Goal: Task Accomplishment & Management: Manage account settings

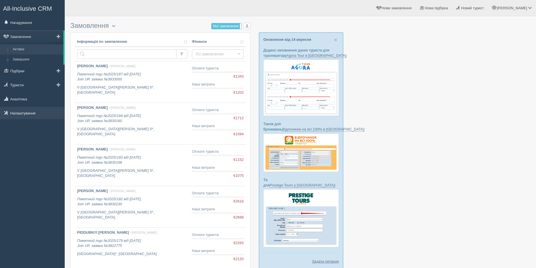
click at [33, 115] on link "Налаштування" at bounding box center [32, 113] width 65 height 12
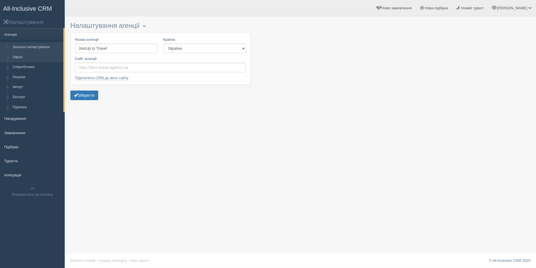
click at [33, 55] on link "Офіси" at bounding box center [36, 57] width 53 height 10
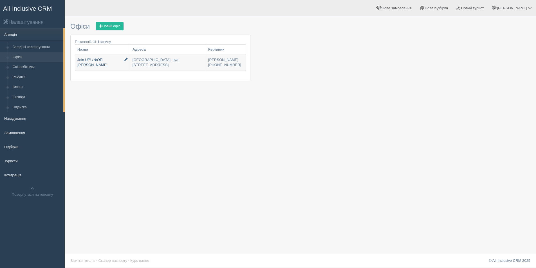
click at [113, 56] on link "Join UP! / ФОП [PERSON_NAME]" at bounding box center [102, 62] width 55 height 15
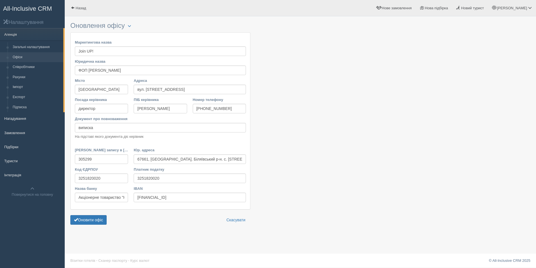
click at [381, 150] on div at bounding box center [300, 124] width 460 height 210
click at [380, 175] on div at bounding box center [300, 124] width 460 height 210
click at [11, 12] on span "All-Inclusive CRM" at bounding box center [27, 8] width 49 height 7
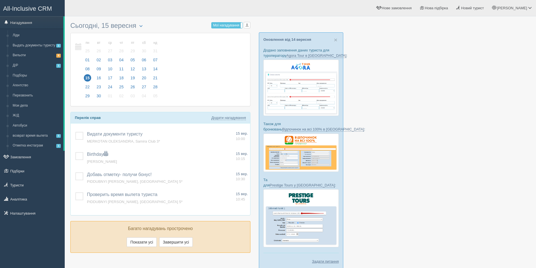
click at [436, 189] on div at bounding box center [300, 147] width 460 height 256
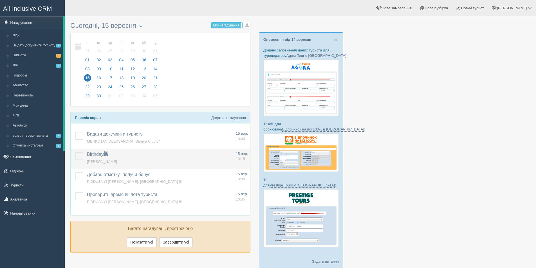
click at [99, 160] on span "VORON LEON" at bounding box center [102, 162] width 30 height 4
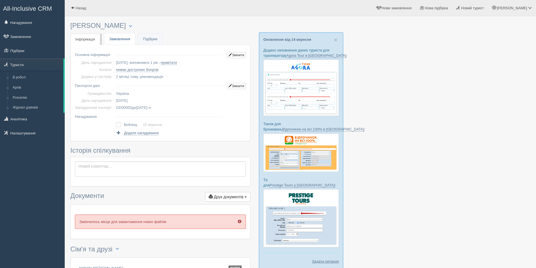
click at [116, 39] on link "Замовлення" at bounding box center [119, 39] width 31 height 12
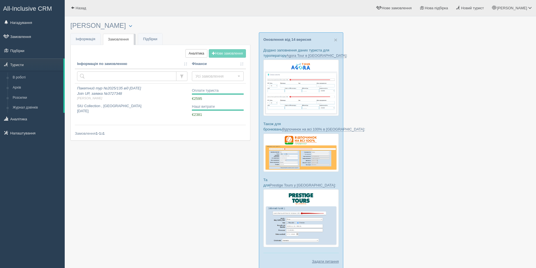
click at [154, 220] on div at bounding box center [300, 147] width 460 height 256
click at [182, 208] on div at bounding box center [300, 147] width 460 height 256
click at [194, 234] on div at bounding box center [300, 147] width 460 height 256
click at [177, 213] on div at bounding box center [300, 147] width 460 height 256
click at [386, 148] on div at bounding box center [300, 147] width 460 height 256
